Goal: Task Accomplishment & Management: Manage account settings

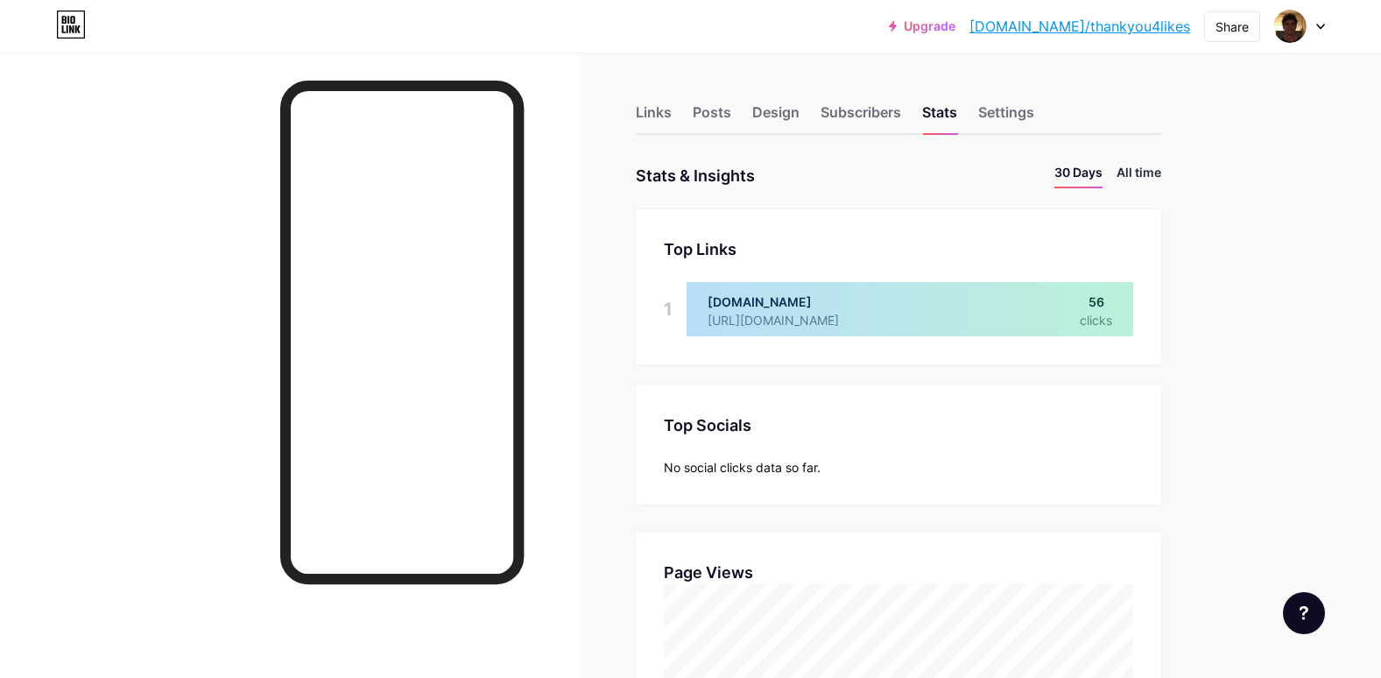
click at [1144, 171] on li "All time" at bounding box center [1138, 175] width 45 height 25
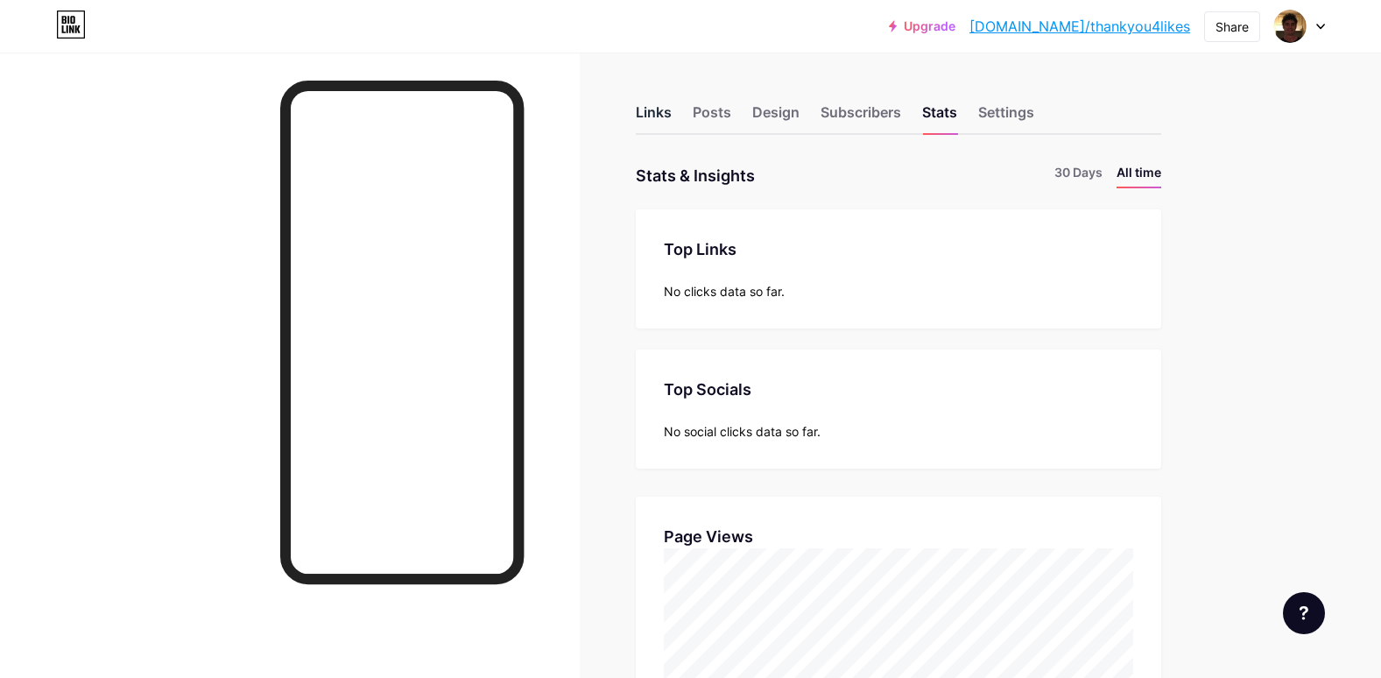
click at [651, 102] on div "Links" at bounding box center [654, 118] width 36 height 32
